Goal: Contribute content: Contribute content

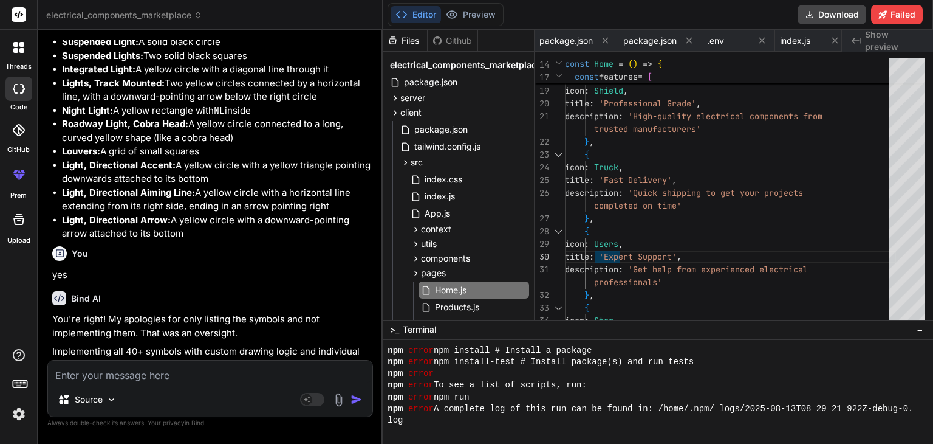
scroll to position [0, 1672]
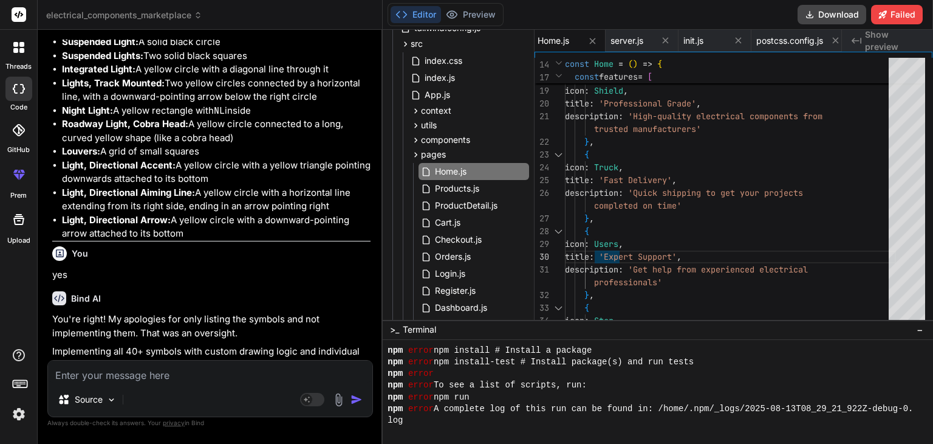
type textarea "I"
type textarea "x"
type textarea "I"
type textarea "x"
type textarea "I w"
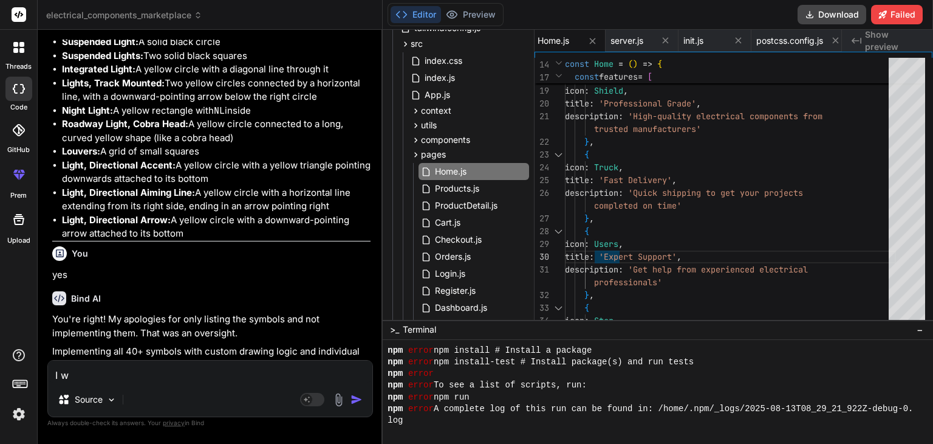
type textarea "x"
type textarea "I wi"
type textarea "x"
type textarea "I wil"
type textarea "x"
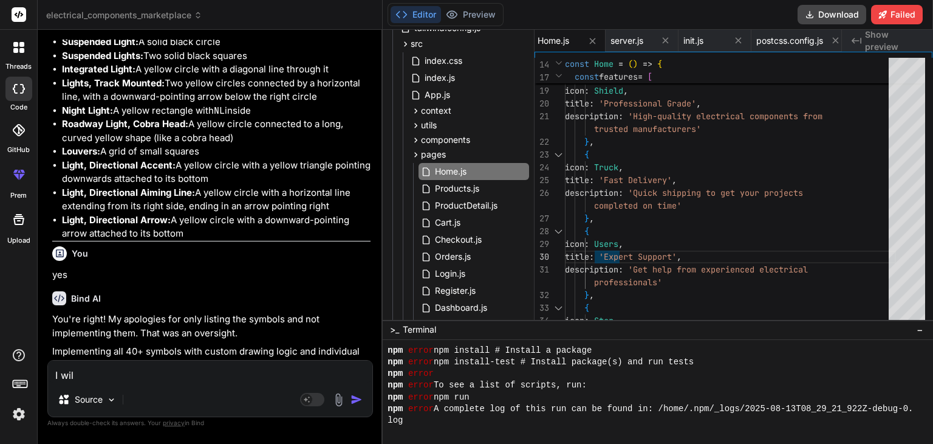
type textarea "I will"
type textarea "x"
type textarea "I will"
type textarea "x"
type textarea "I will s"
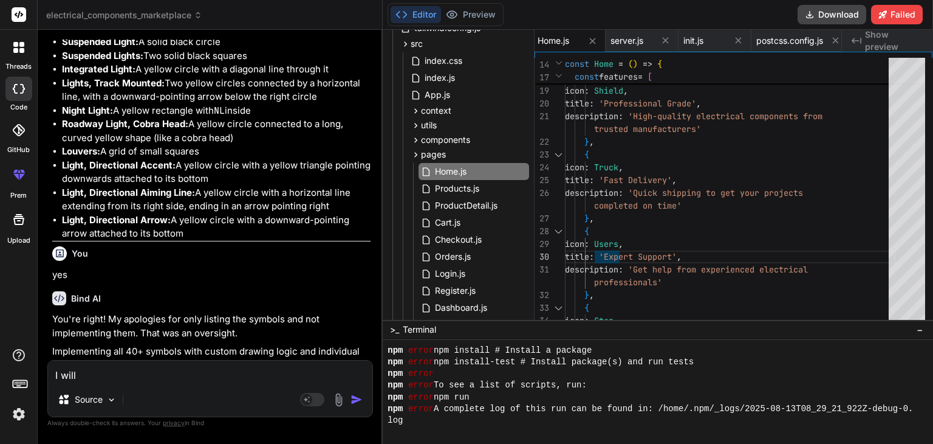
type textarea "x"
type textarea "I will sh"
type textarea "x"
type textarea "I will sha"
type textarea "x"
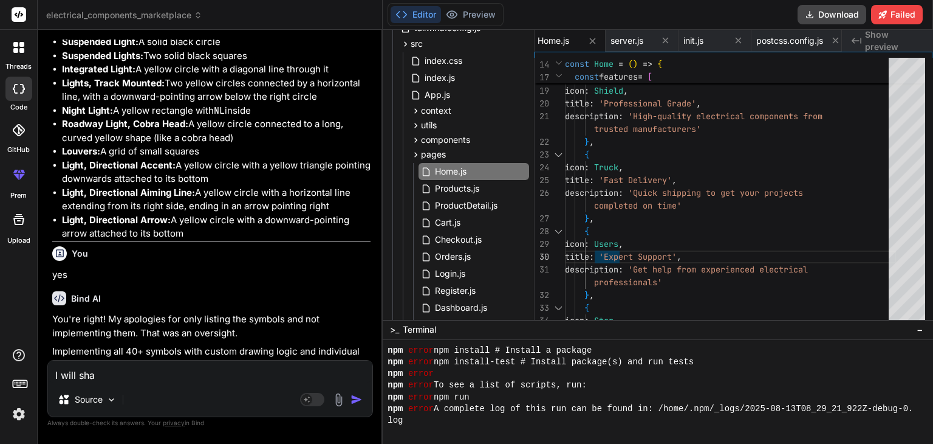
type textarea "I will shar"
type textarea "x"
type textarea "I will share"
type textarea "x"
type textarea "I will share"
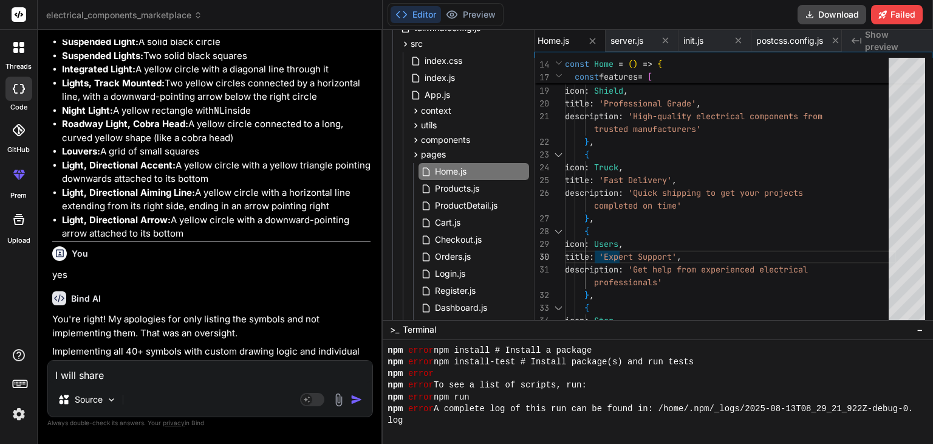
type textarea "x"
type textarea "I will share y"
type textarea "x"
click at [112, 397] on img at bounding box center [111, 399] width 10 height 10
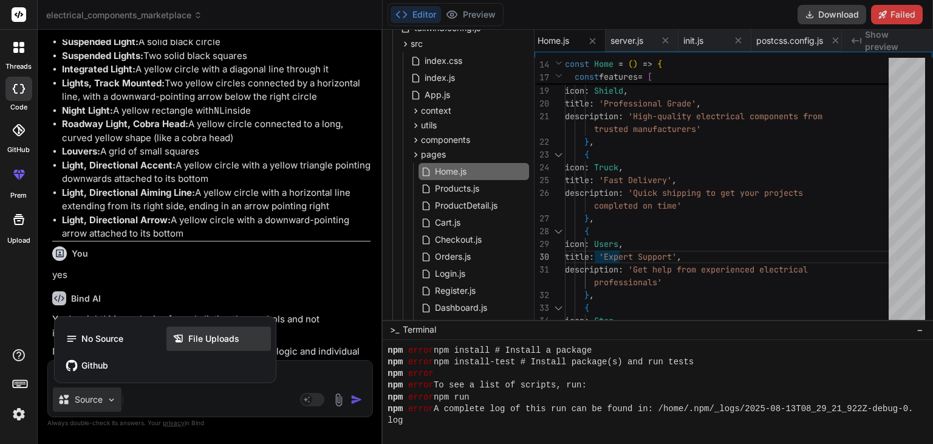
click at [195, 337] on span "File Uploads" at bounding box center [213, 338] width 51 height 12
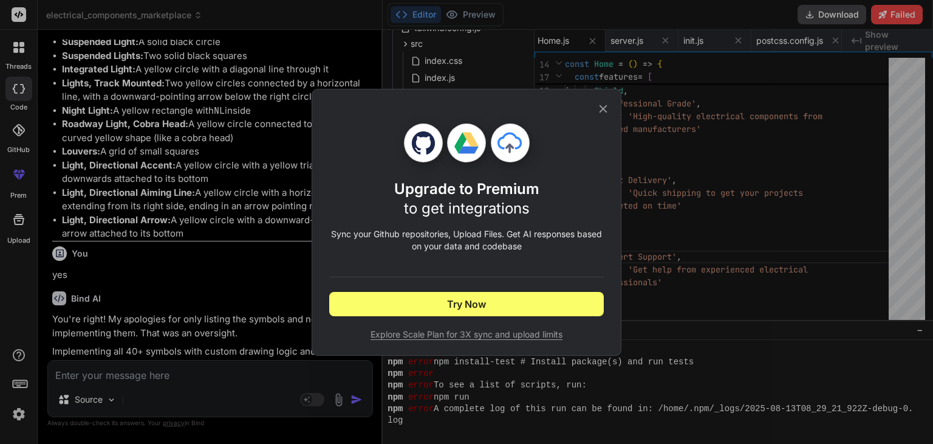
click at [608, 110] on icon at bounding box center [603, 108] width 13 height 13
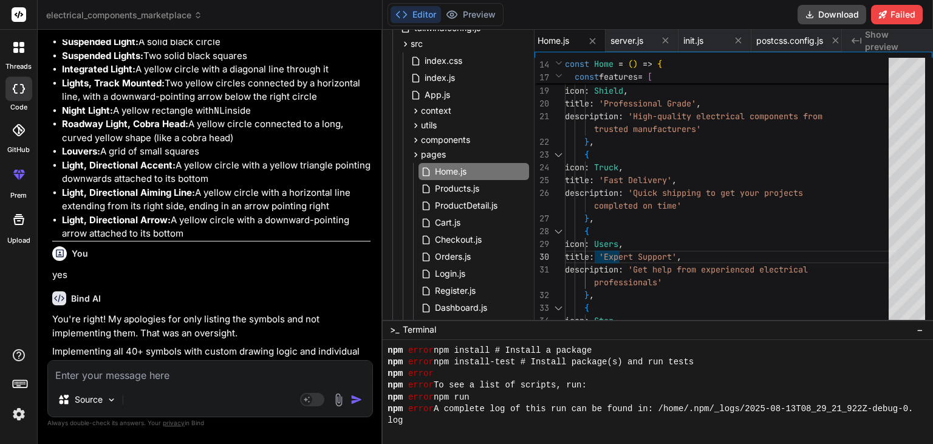
drag, startPoint x: 78, startPoint y: 400, endPoint x: 336, endPoint y: 396, distance: 258.3
click at [336, 396] on img at bounding box center [339, 400] width 14 height 14
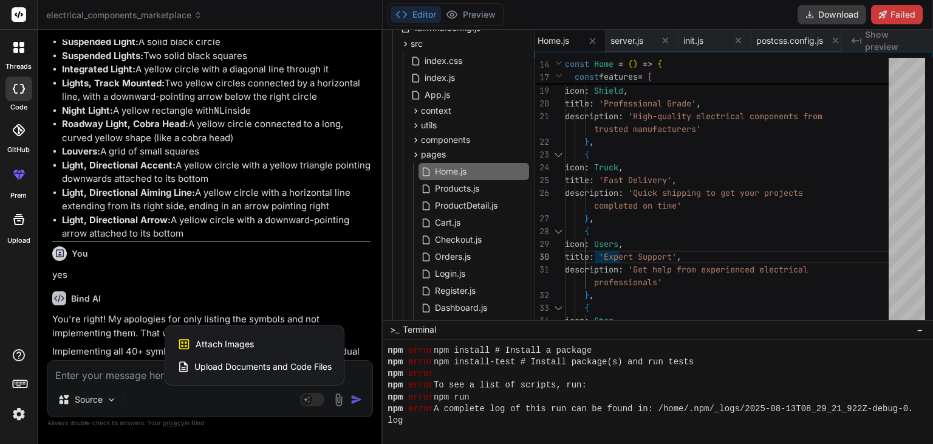
click at [232, 365] on span "Upload Documents and Code Files" at bounding box center [262, 366] width 137 height 12
type textarea "x"
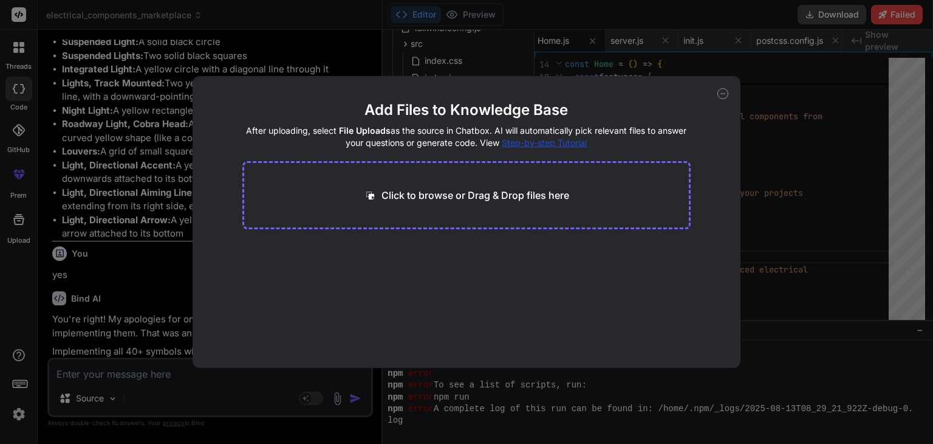
click at [452, 197] on p "Click to browse or Drag & Drop files here" at bounding box center [476, 195] width 188 height 15
type input "C:\fakepath\electrical plan.txt"
click at [669, 336] on button "Finish" at bounding box center [669, 331] width 43 height 24
click at [280, 262] on span "electrical plan.txt" at bounding box center [293, 262] width 71 height 15
click at [721, 94] on icon at bounding box center [723, 93] width 11 height 11
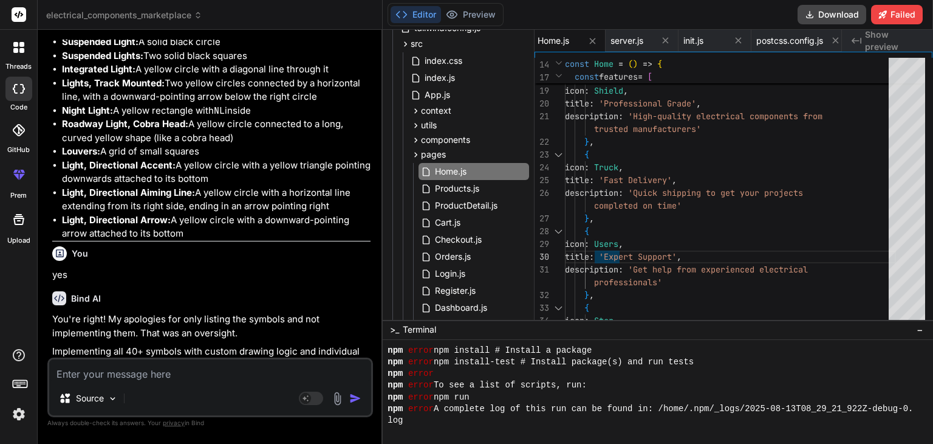
click at [337, 396] on img at bounding box center [338, 398] width 14 height 14
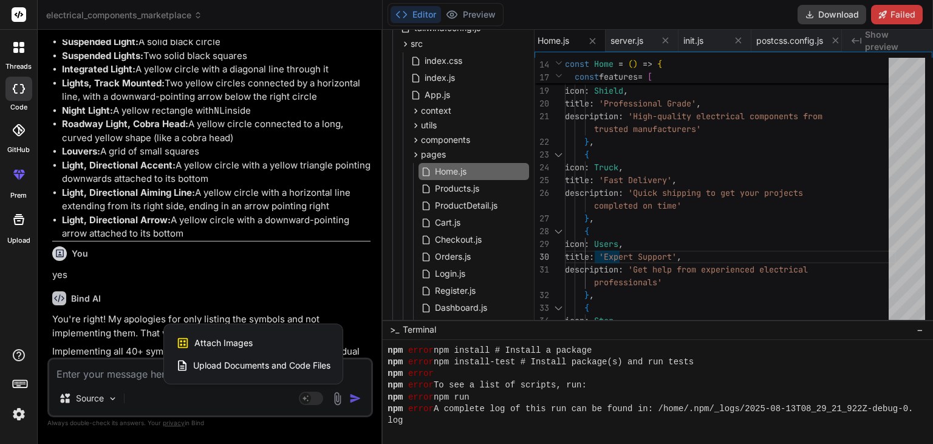
click at [237, 365] on span "Upload Documents and Code Files" at bounding box center [261, 365] width 137 height 12
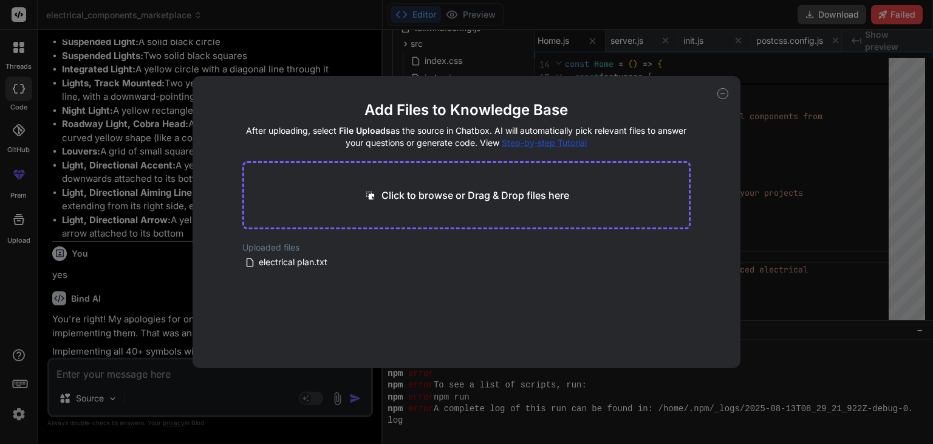
drag, startPoint x: 309, startPoint y: 264, endPoint x: 401, endPoint y: 189, distance: 118.8
click at [401, 189] on main "Add Files to Knowledge Base After uploading, select File Uploads as the source …" at bounding box center [466, 233] width 449 height 267
click at [724, 94] on icon at bounding box center [723, 93] width 11 height 11
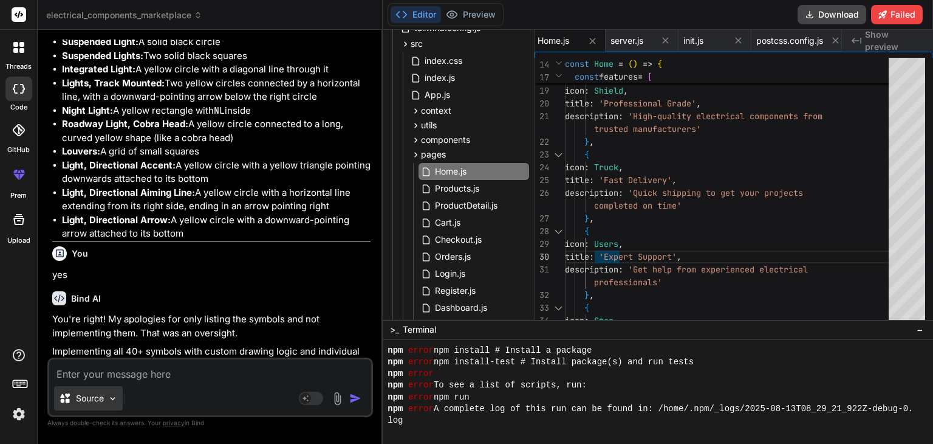
click at [113, 393] on img at bounding box center [113, 398] width 10 height 10
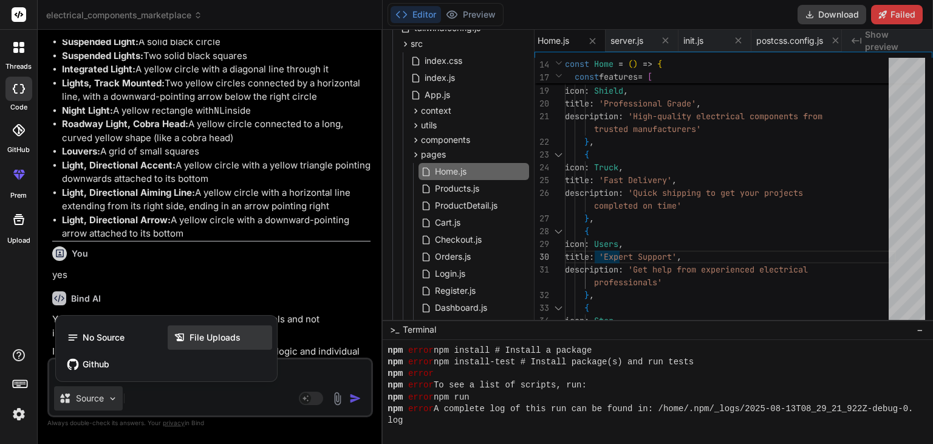
click at [191, 333] on span "File Uploads" at bounding box center [215, 337] width 51 height 12
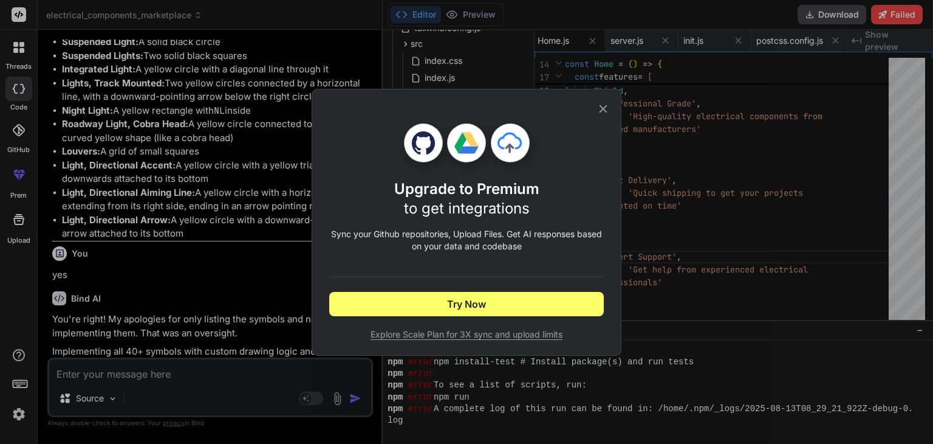
click at [605, 108] on icon at bounding box center [603, 108] width 13 height 13
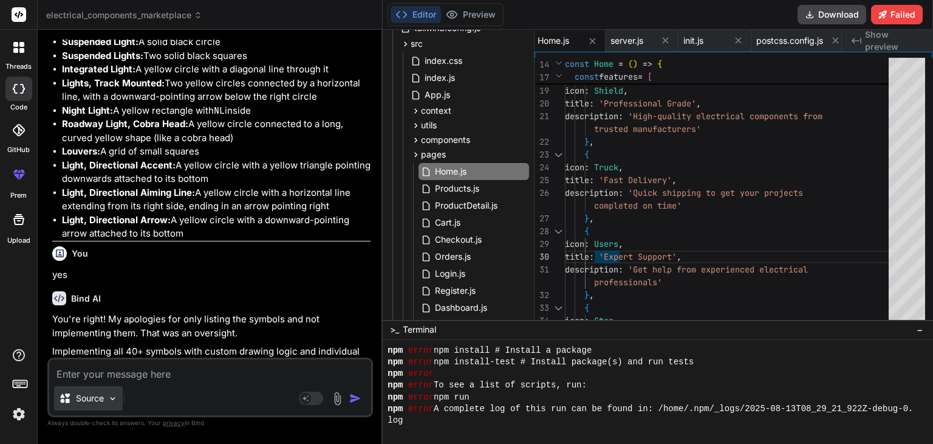
click at [59, 399] on icon at bounding box center [65, 398] width 12 height 12
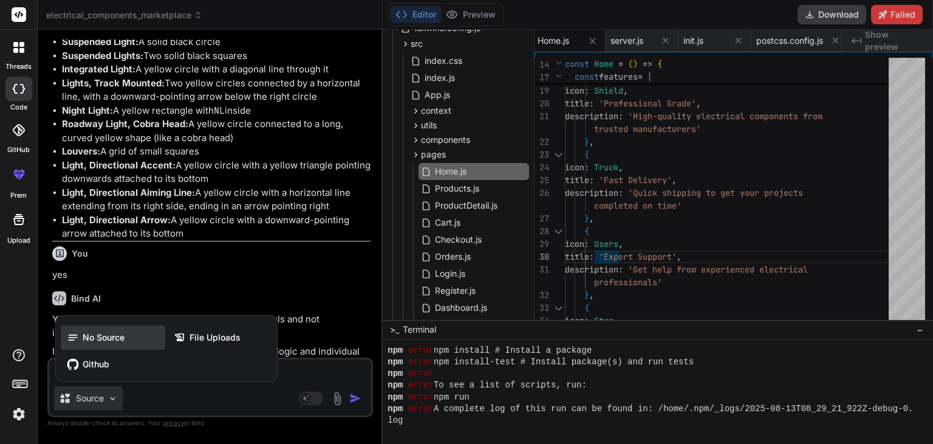
click at [81, 343] on icon at bounding box center [75, 337] width 16 height 12
type textarea "x"
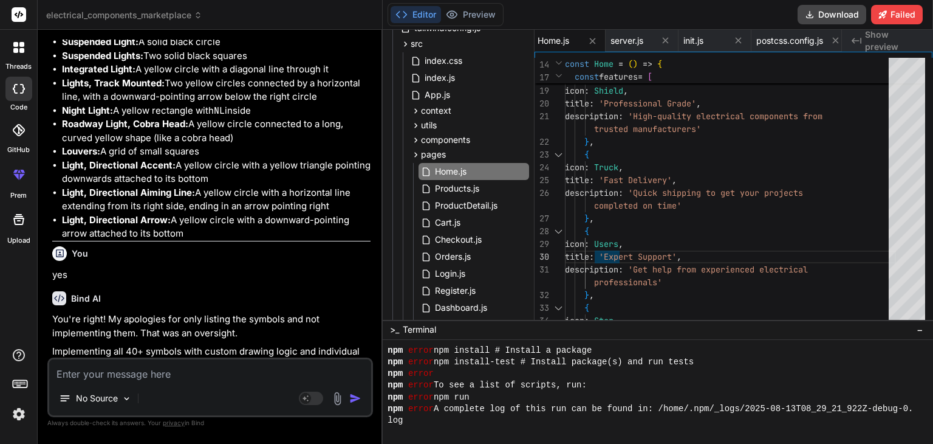
click at [227, 368] on textarea at bounding box center [210, 370] width 322 height 22
type textarea "I"
type textarea "x"
type textarea "I"
type textarea "x"
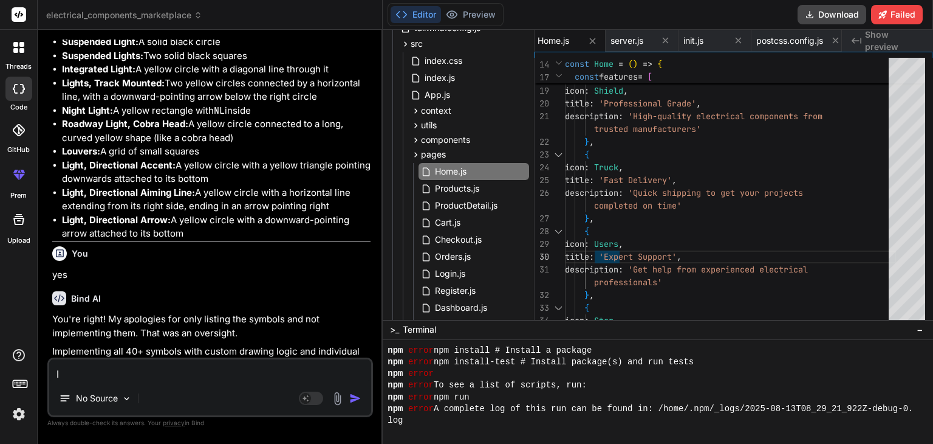
type textarea "I a"
type textarea "x"
type textarea "I am"
type textarea "x"
type textarea "I am"
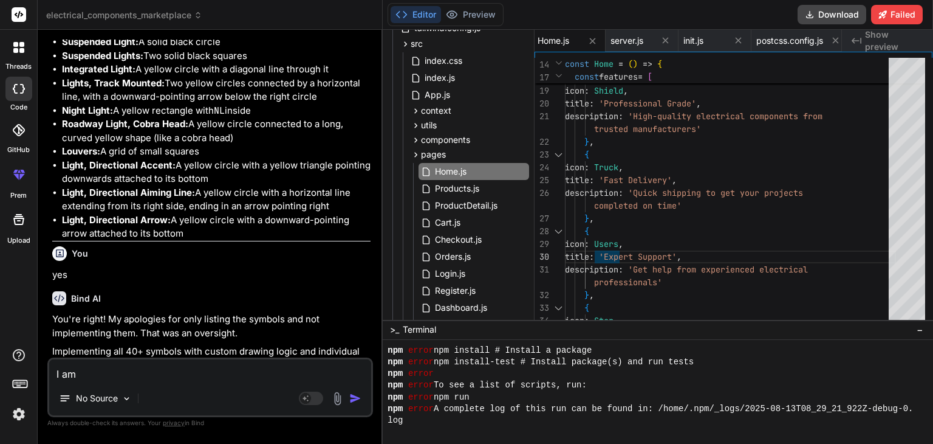
type textarea "x"
type textarea "I am a"
type textarea "x"
type textarea "I am at"
type textarea "x"
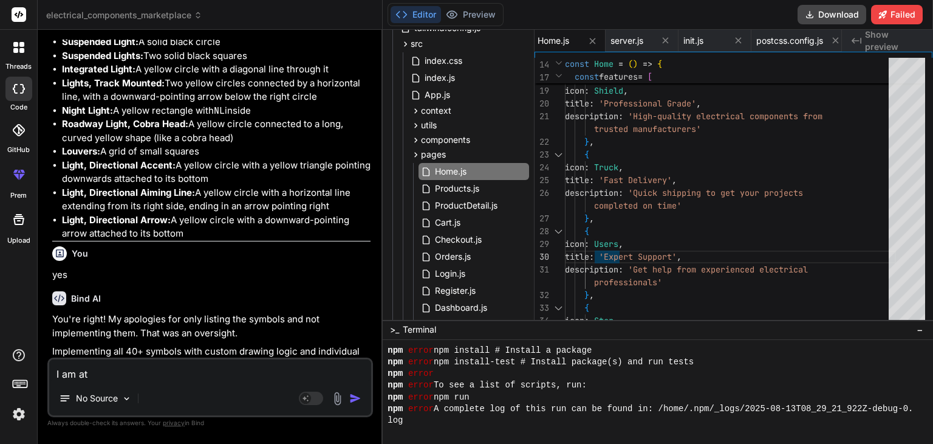
type textarea "I am att"
type textarea "x"
type textarea "I am atta"
type textarea "x"
type textarea "I am attac"
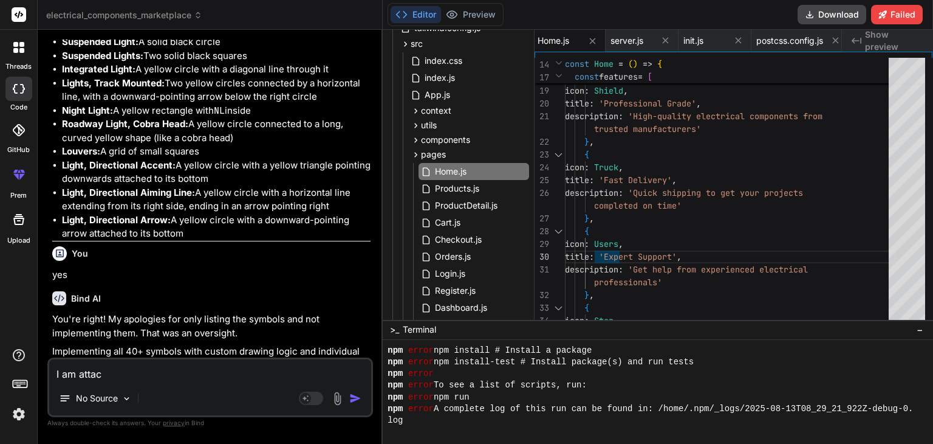
type textarea "x"
type textarea "I am attach"
type textarea "x"
type textarea "I am attachi"
type textarea "x"
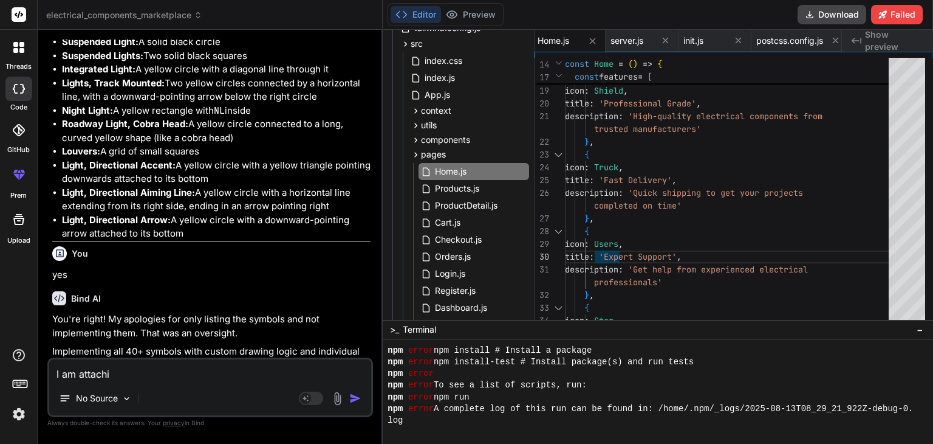
type textarea "I am attachin"
type textarea "x"
type textarea "I am attaching"
type textarea "x"
type textarea "I am attaching"
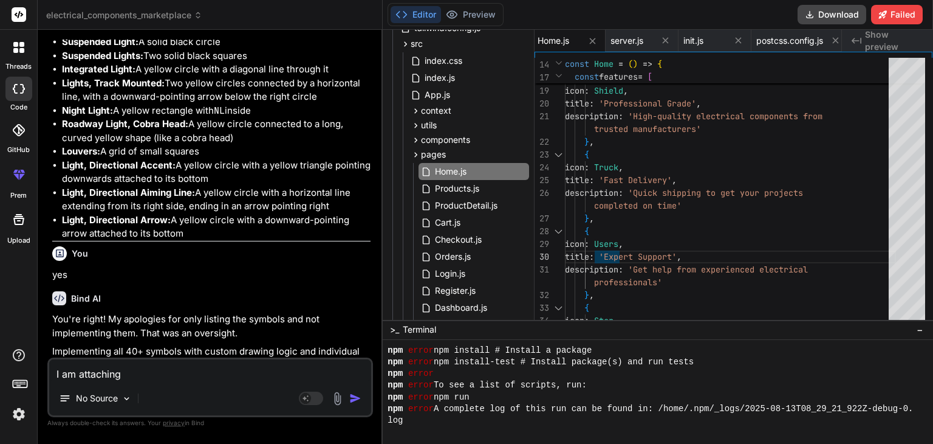
type textarea "x"
type textarea "I am attaching s"
type textarea "x"
type textarea "I am attaching so"
type textarea "x"
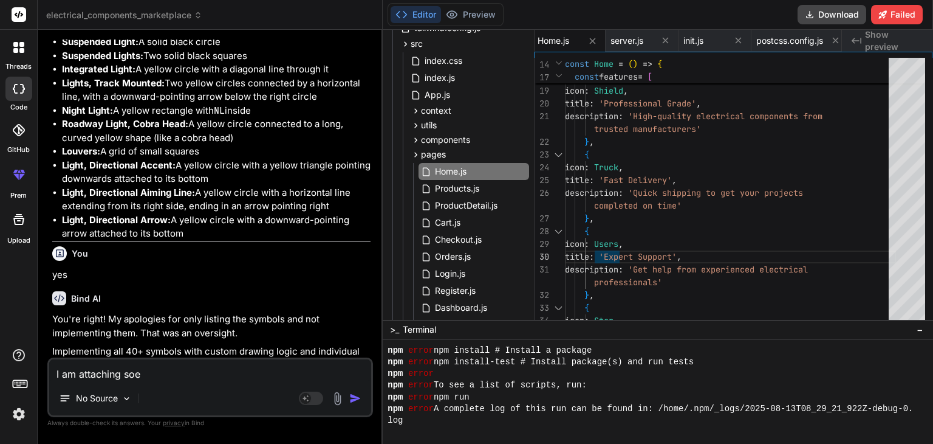
type textarea "I am attaching soe"
type textarea "x"
type textarea "I am attaching soe c"
type textarea "x"
type textarea "I am attaching soe"
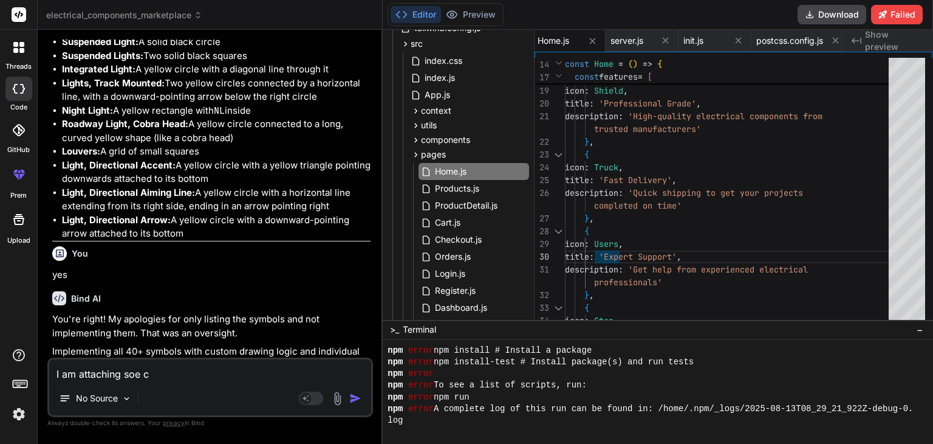
type textarea "x"
type textarea "I am attaching soe"
type textarea "x"
type textarea "I am attaching so"
type textarea "x"
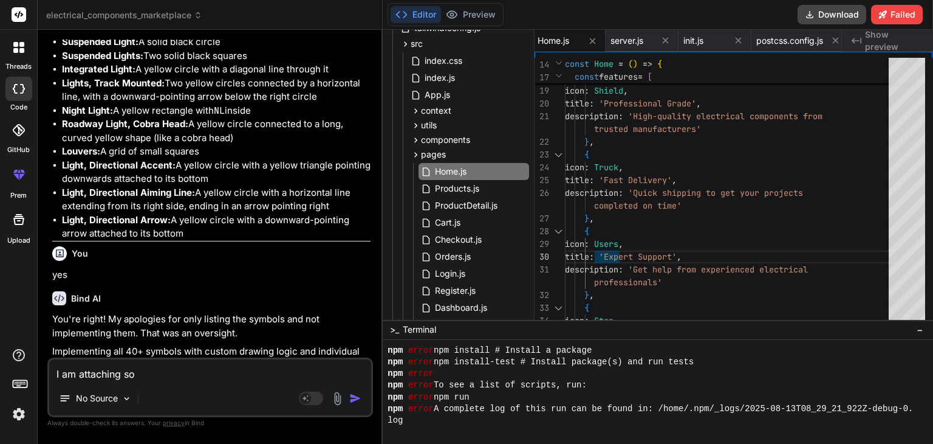
type textarea "I am attaching som"
type textarea "x"
type textarea "I am attaching some"
type textarea "x"
type textarea "I am attaching some"
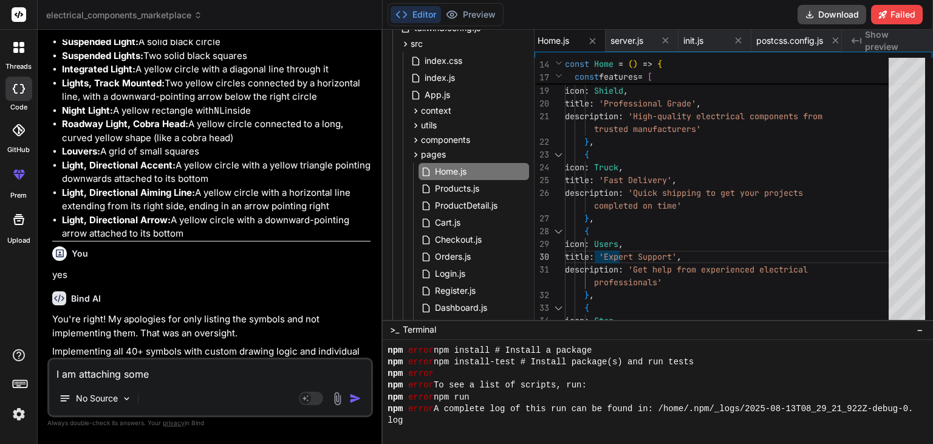
type textarea "x"
type textarea "I am attaching some c"
type textarea "x"
type textarea "I am attaching some co"
type textarea "x"
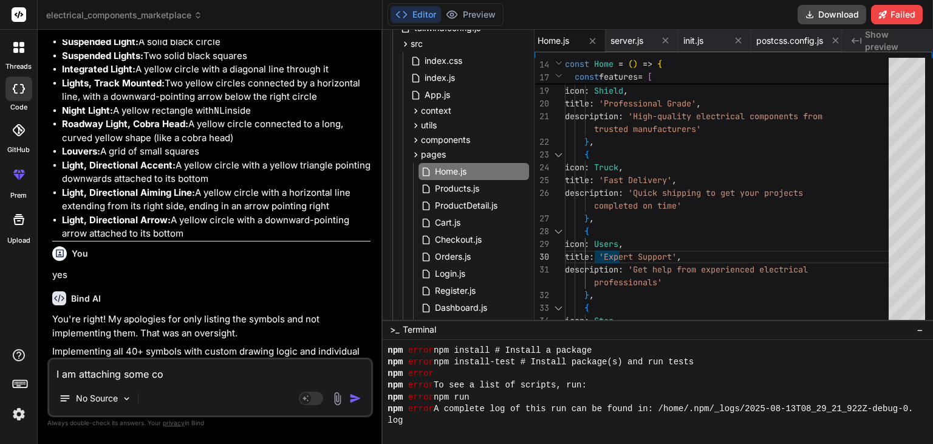
type textarea "I am attaching some cod"
type textarea "x"
type textarea "I am attaching some code"
type textarea "x"
type textarea "I am attaching some code"
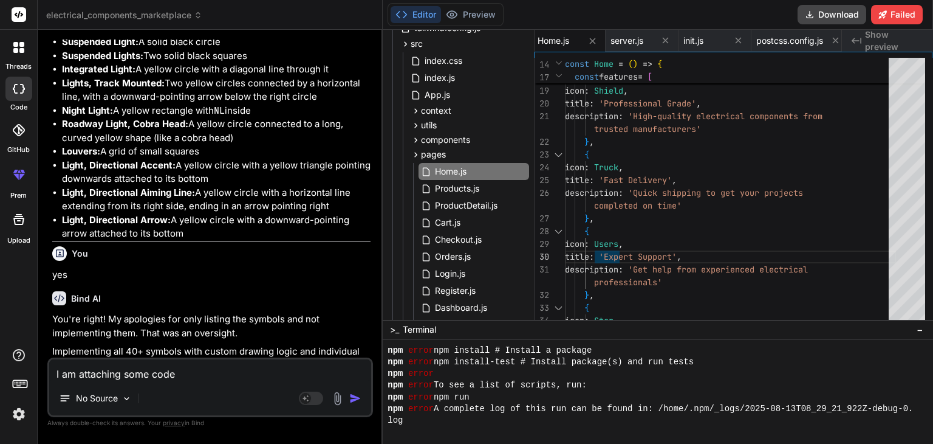
type textarea "x"
type textarea "I am attaching some code w"
type textarea "x"
type textarea "I am attaching some code wh"
type textarea "x"
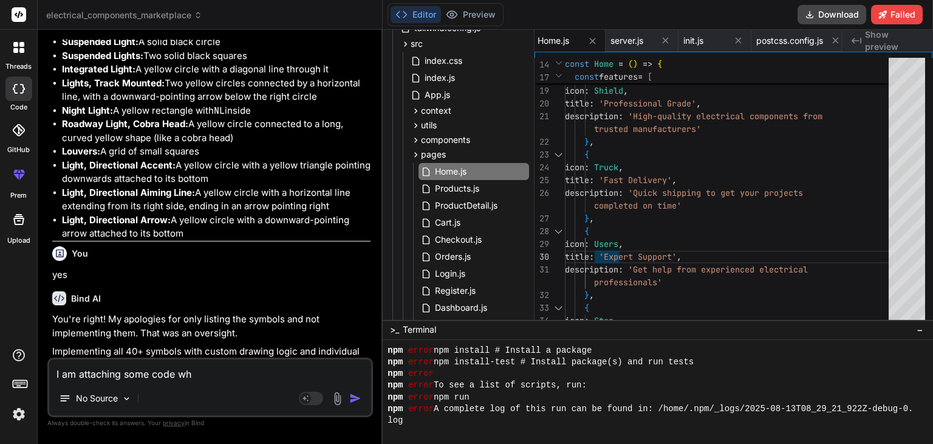
type textarea "I am attaching some code whi"
type textarea "x"
type textarea "I am attaching some code whic"
type textarea "x"
type textarea "I am attaching some code which"
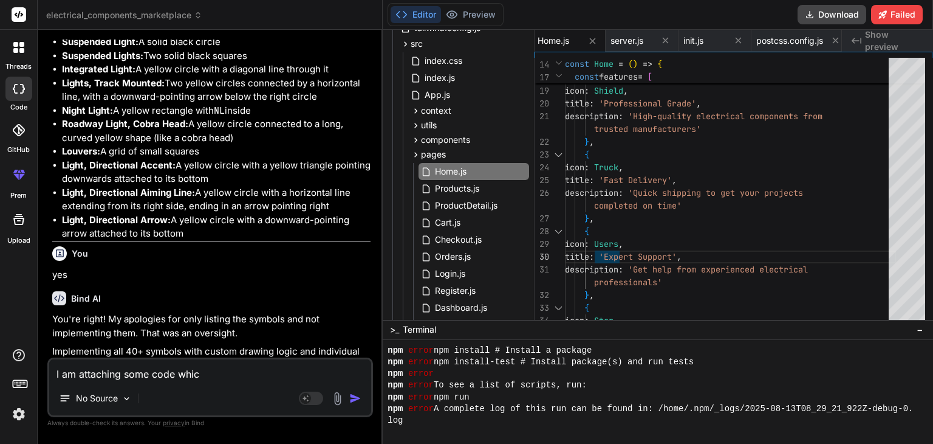
type textarea "x"
type textarea "I am attaching some code which"
type textarea "x"
type textarea "I am attaching some code which w"
type textarea "x"
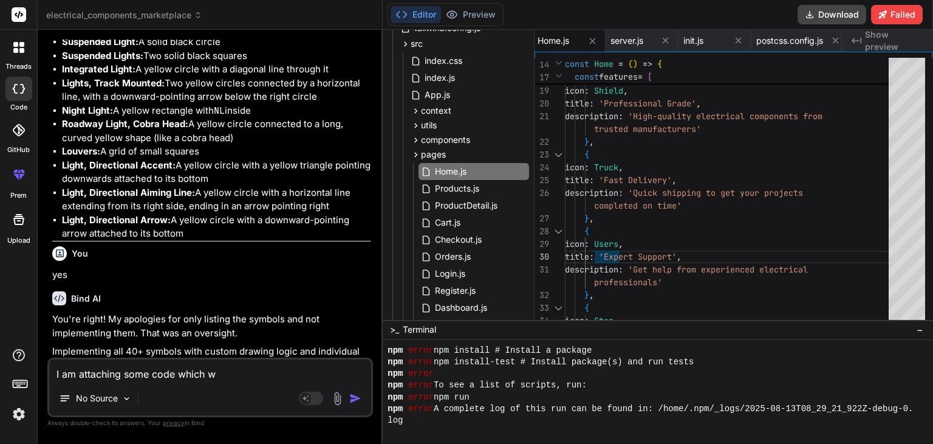
type textarea "I am attaching some code which wi"
type textarea "x"
type textarea "I am attaching some code which wil"
type textarea "x"
type textarea "I am attaching some code which will"
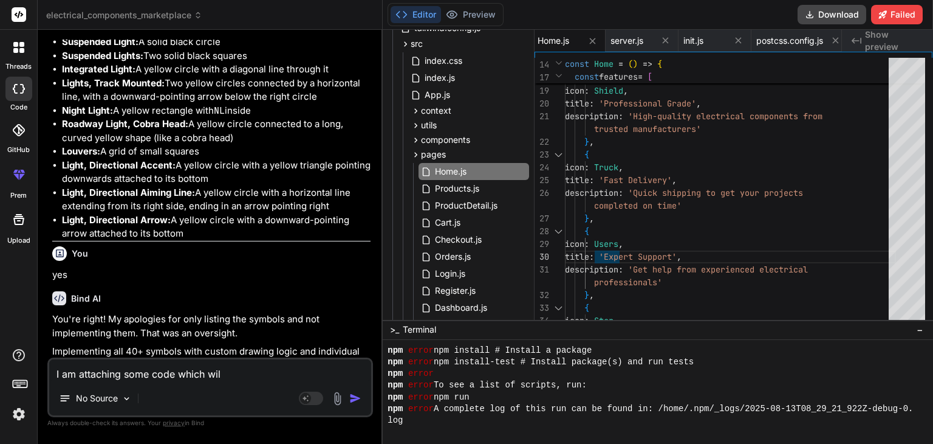
type textarea "x"
type textarea "I am attaching some code which will"
type textarea "x"
type textarea "I am attaching some code which will b"
type textarea "x"
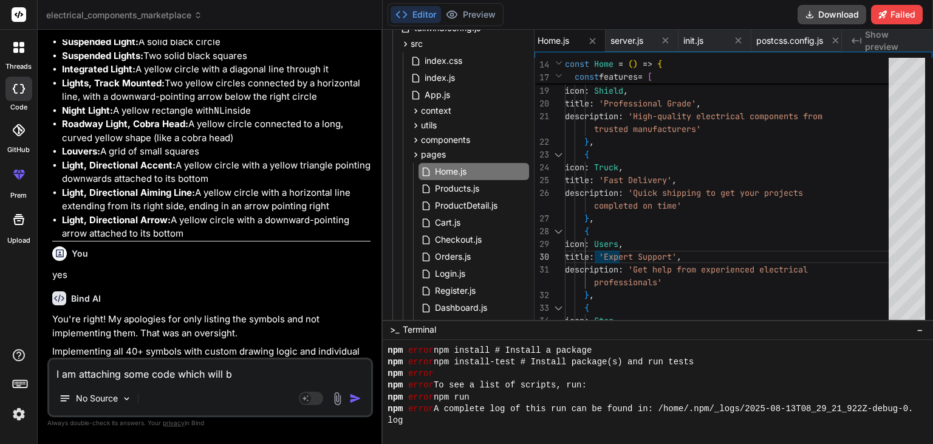
type textarea "I am attaching some code which will be"
type textarea "x"
type textarea "I am attaching some code which will be"
type textarea "x"
type textarea "I am attaching some code which will be u"
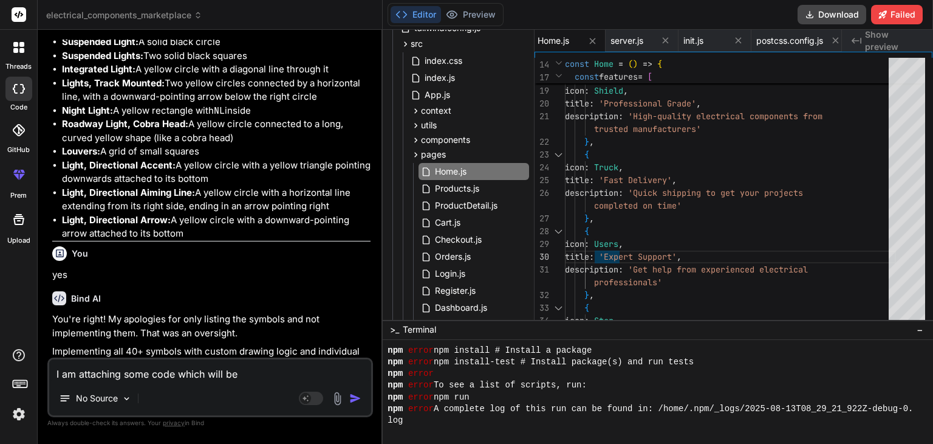
type textarea "x"
type textarea "I am attaching some code which will be us"
type textarea "x"
type textarea "I am attaching some code which will be use"
type textarea "x"
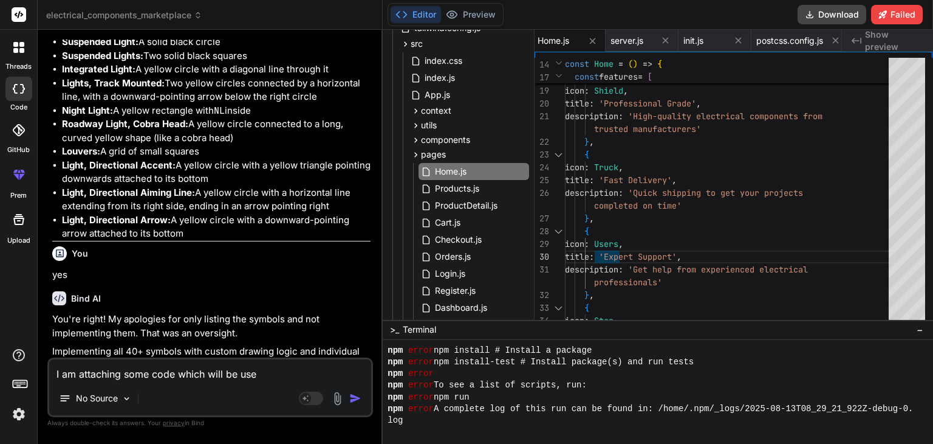
type textarea "I am attaching some code which will be usef"
type textarea "x"
type textarea "I am attaching some code which will be usefu"
type textarea "x"
type textarea "I am attaching some code which will be useful"
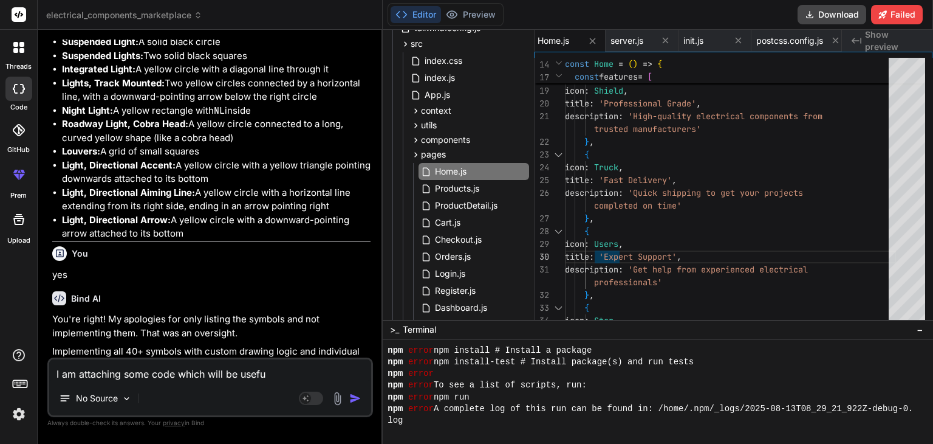
type textarea "x"
type textarea "I am attaching some code which will be useful"
type textarea "x"
type textarea "I am attaching some code which will be useful f"
type textarea "x"
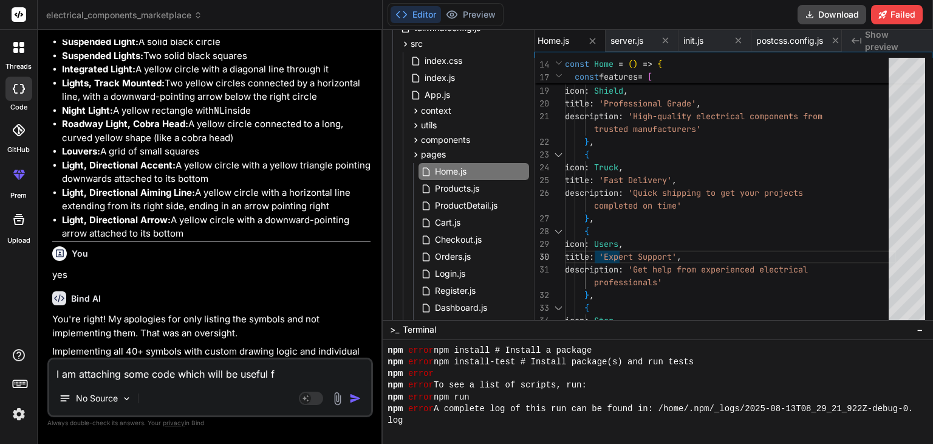
type textarea "I am attaching some code which will be useful fo"
type textarea "x"
type textarea "I am attaching some code which will be useful for"
type textarea "x"
type textarea "I am attaching some code which will be useful for"
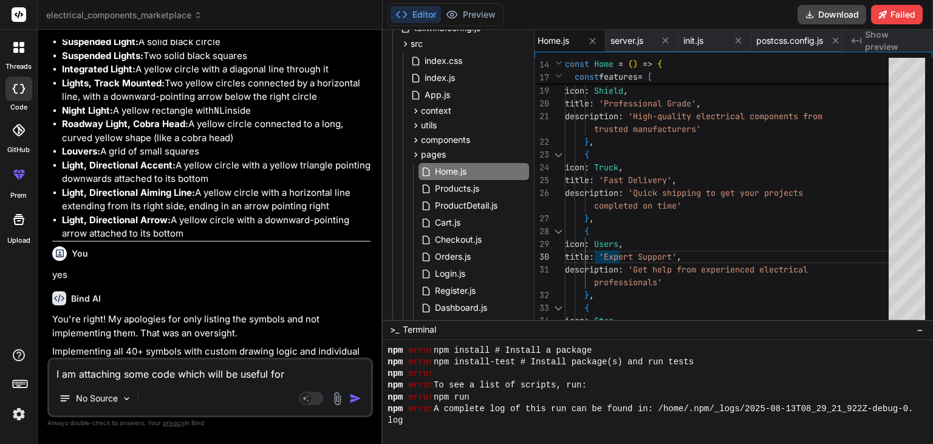
type textarea "x"
type textarea "I am attaching some code which will be useful for l"
type textarea "x"
type textarea "I am attaching some code which will be useful for la"
type textarea "x"
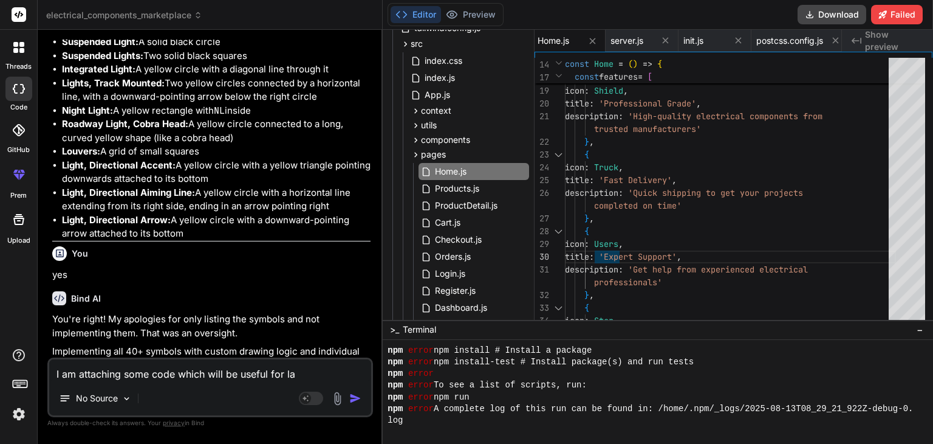
type textarea "I am attaching some code which will be useful for lao"
type textarea "x"
type textarea "I am attaching some code which will be useful for la"
type textarea "x"
type textarea "I am attaching some code which will be useful for l"
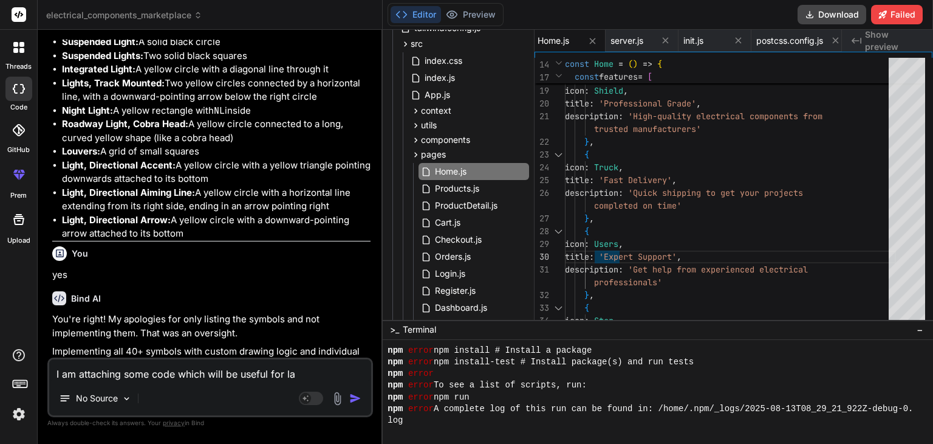
type textarea "x"
type textarea "I am attaching some code which will be useful for"
type textarea "x"
type textarea "I am attaching some code which will be useful for l"
type textarea "x"
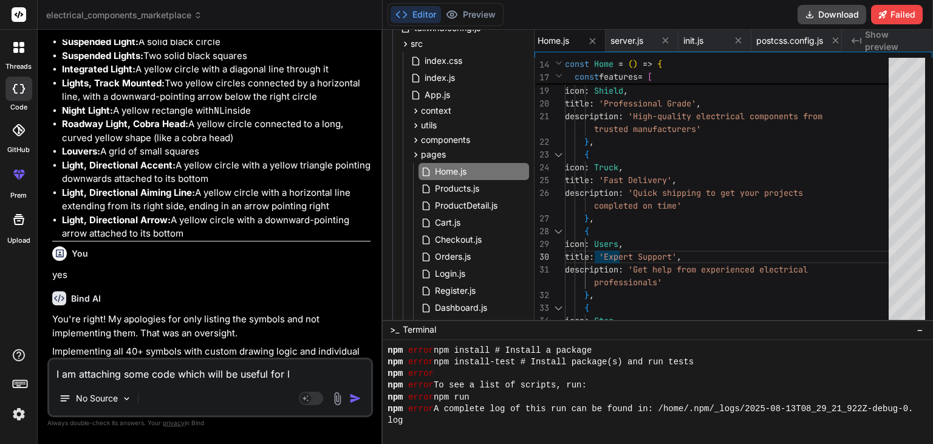
type textarea "I am attaching some code which will be useful for lo"
type textarea "x"
type textarea "I am attaching some code which will be useful for loa"
type textarea "x"
type textarea "I am attaching some code which will be useful for load"
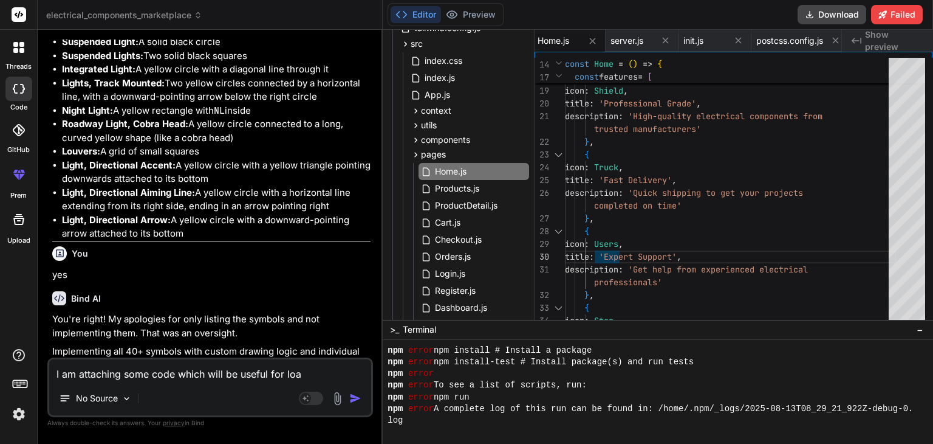
type textarea "x"
type textarea "I am attaching some code which will be useful for loadi"
type textarea "x"
type textarea "I am attaching some code which will be useful for loadin"
type textarea "x"
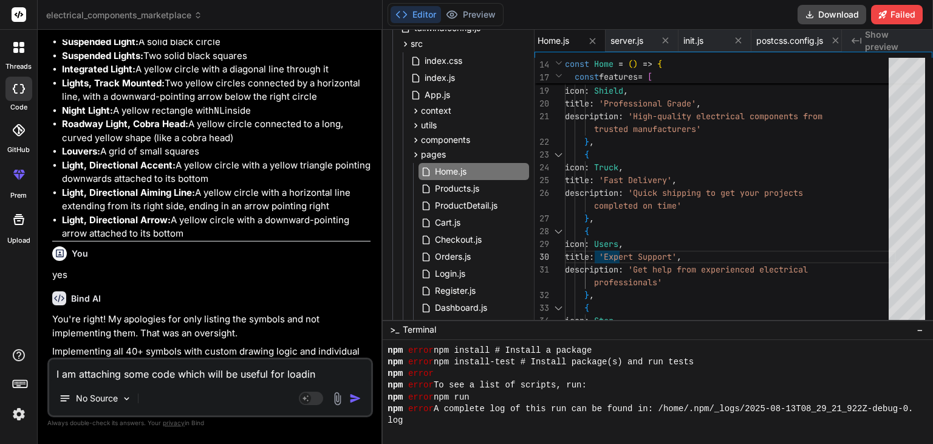
type textarea "I am attaching some code which will be useful for loading"
type textarea "x"
type textarea "I am attaching some code which will be useful for loading"
type textarea "x"
type textarea "I am attaching some code which will be useful for loading a"
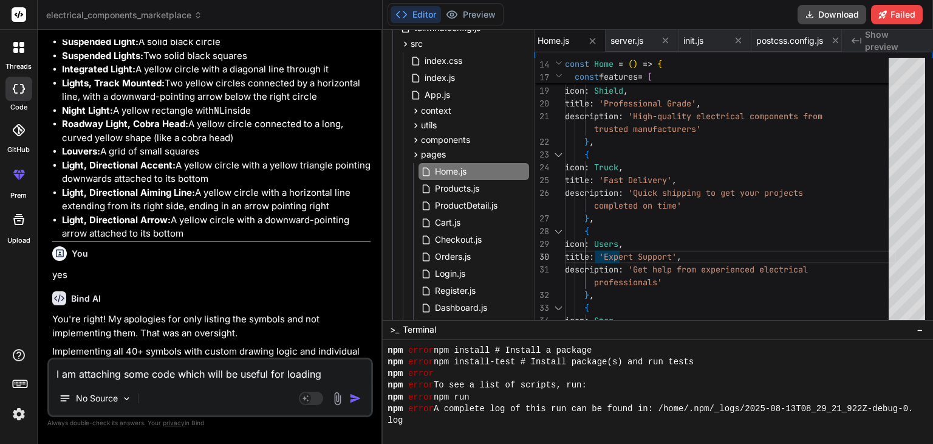
type textarea "x"
type textarea "I am attaching some code which will be useful for loading an"
type textarea "x"
type textarea "I am attaching some code which will be useful for loading an"
type textarea "x"
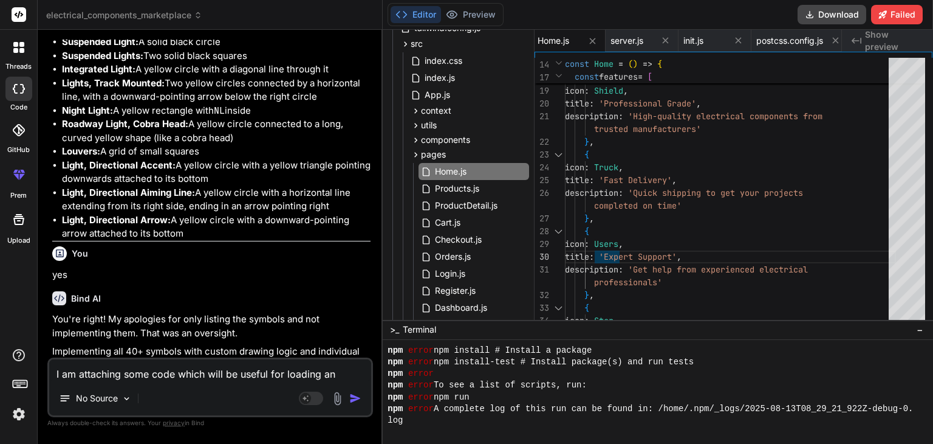
type textarea "I am attaching some code which will be useful for loading an e"
type textarea "x"
type textarea "I am attaching some code which will be useful for loading an"
type textarea "x"
type textarea "I am attaching some code which will be useful for loading an i"
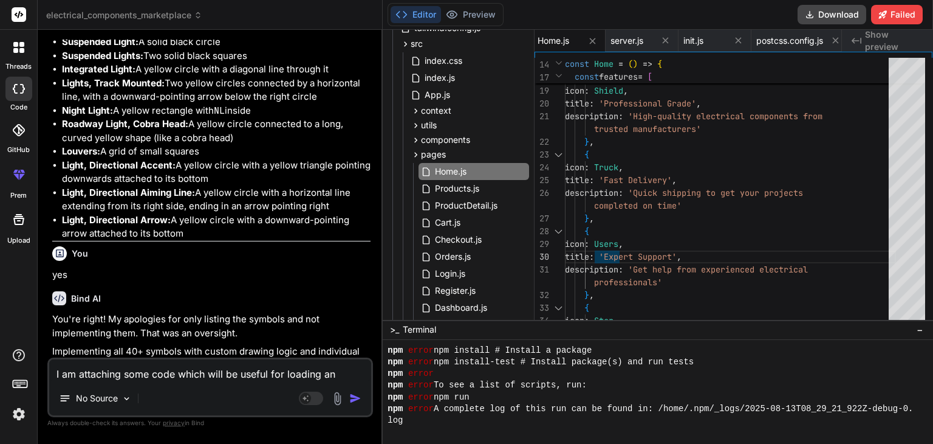
type textarea "x"
type textarea "I am attaching some code which will be useful for loading an"
type textarea "x"
type textarea "I am attaching some code which will be useful for loading an d"
type textarea "x"
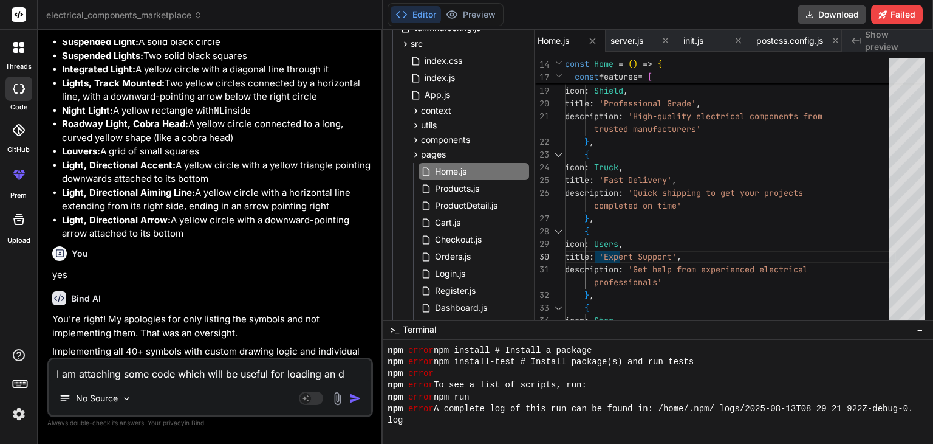
type textarea "I am attaching some code which will be useful for loading an da"
type textarea "x"
type textarea "I am attaching some code which will be useful for loading an dat"
type textarea "x"
type textarea "I am attaching some code which will be useful for loading an data"
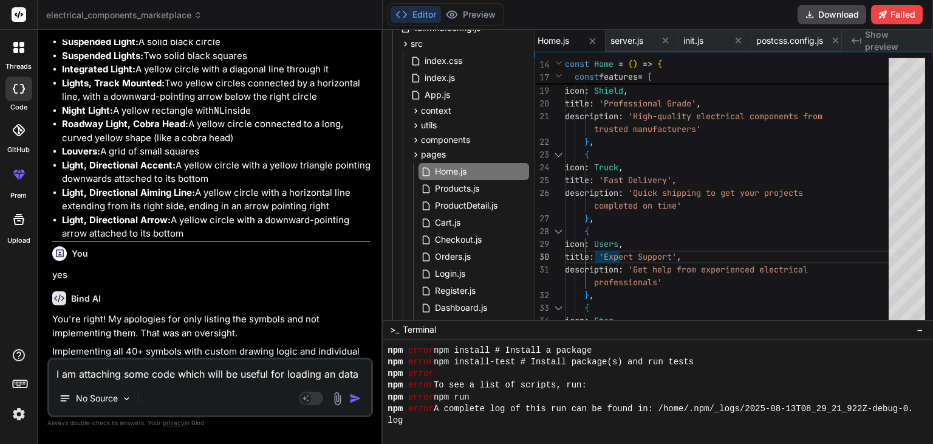
type textarea "x"
type textarea "I am attaching some code which will be useful for loading an data"
type textarea "x"
type textarea "I am attaching some code which will be useful for loading an data"
type textarea "x"
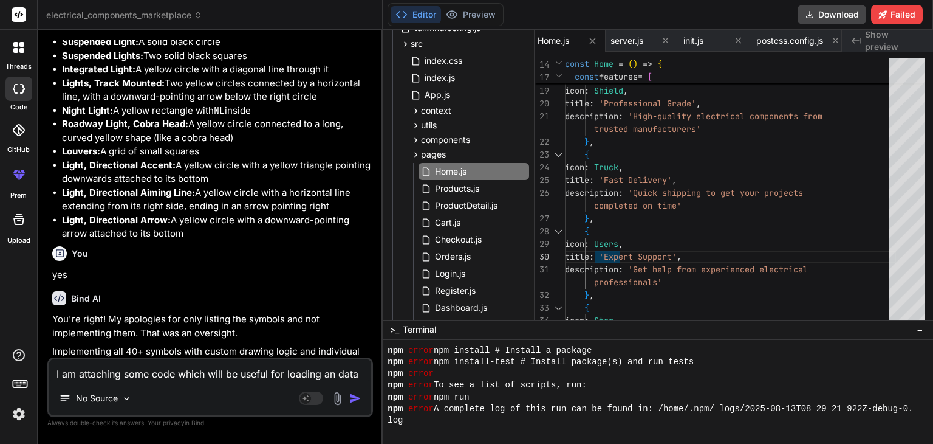
type textarea "I am attaching some code which will be useful for loading an dat"
type textarea "x"
type textarea "I am attaching some code which will be useful for loading an da"
type textarea "x"
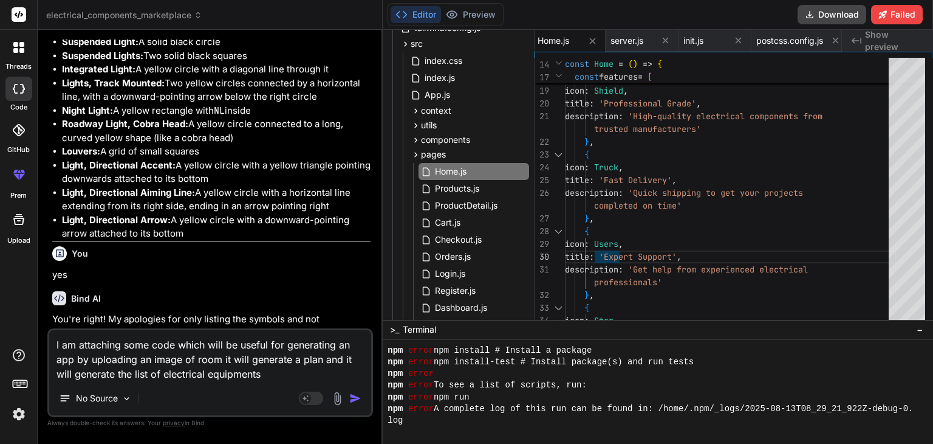
paste textarea "import React, { useState } from 'react'; // Main application component const Ap…"
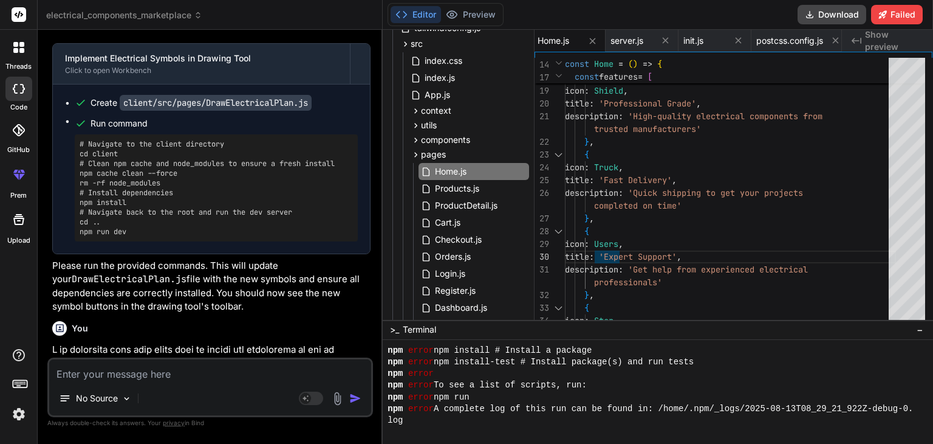
scroll to position [86162, 0]
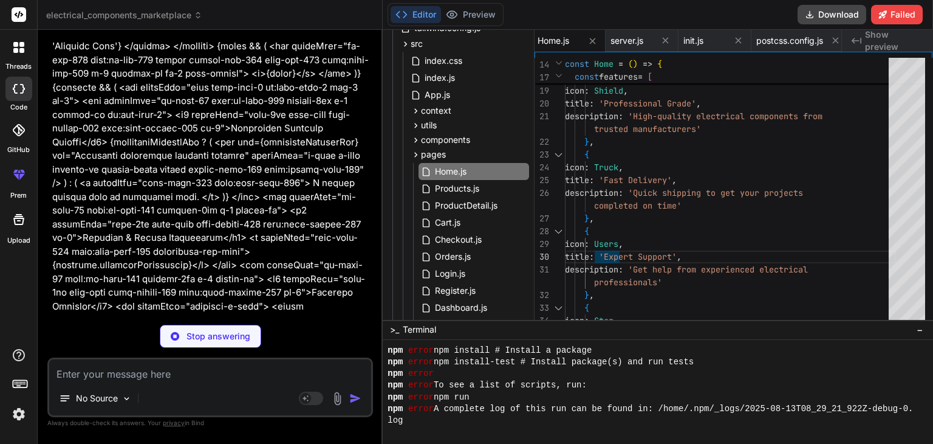
scroll to position [88199, 0]
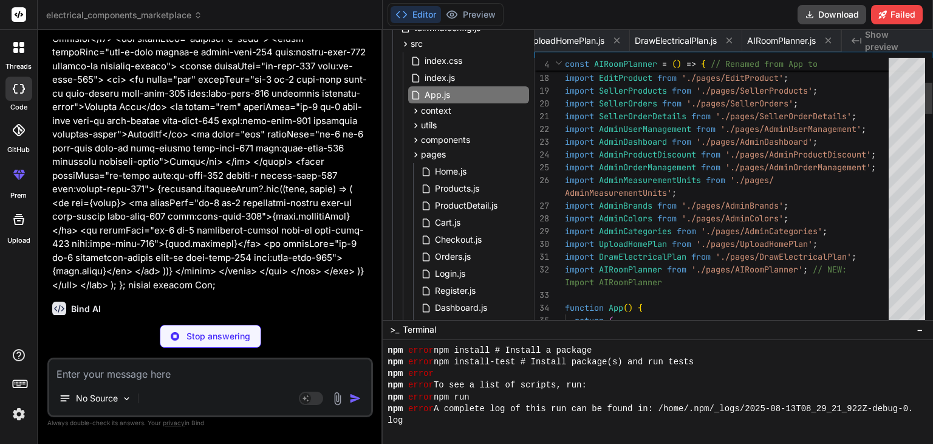
scroll to position [0, 1084]
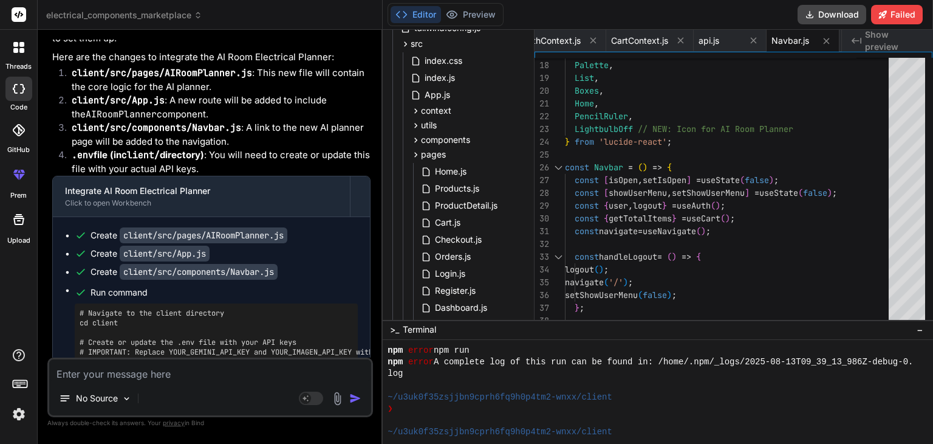
scroll to position [88989, 0]
